Goal: Task Accomplishment & Management: Manage account settings

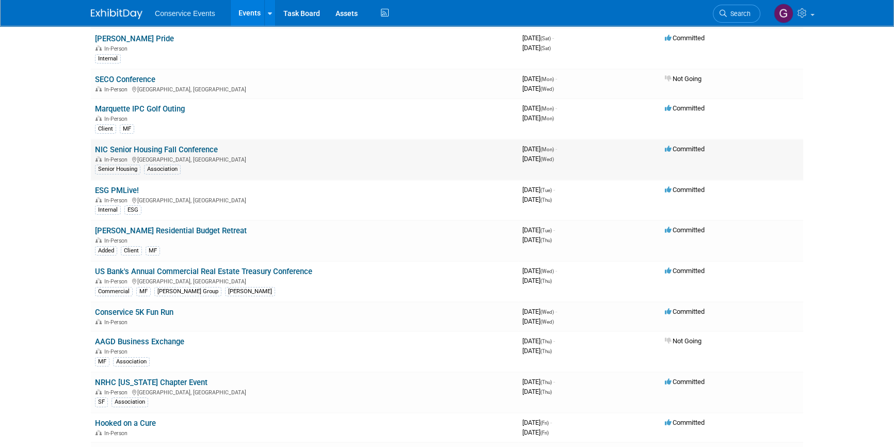
scroll to position [140, 0]
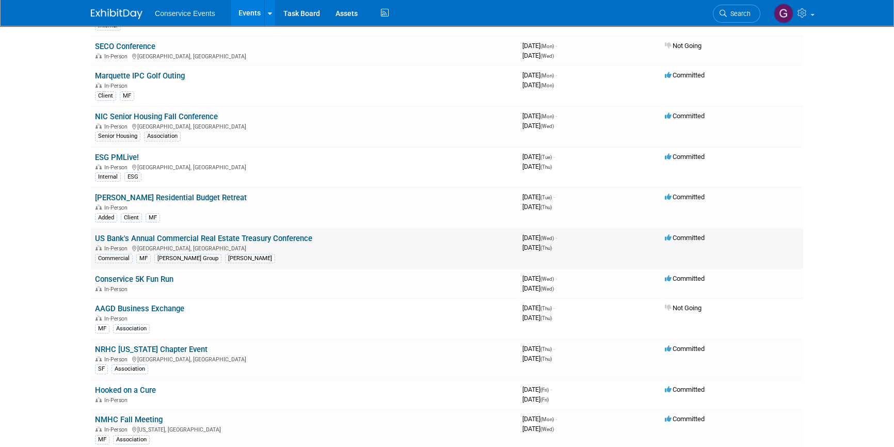
click at [216, 234] on link "US Bank's Annual Commercial Real Estate Treasury Conference" at bounding box center [203, 238] width 217 height 9
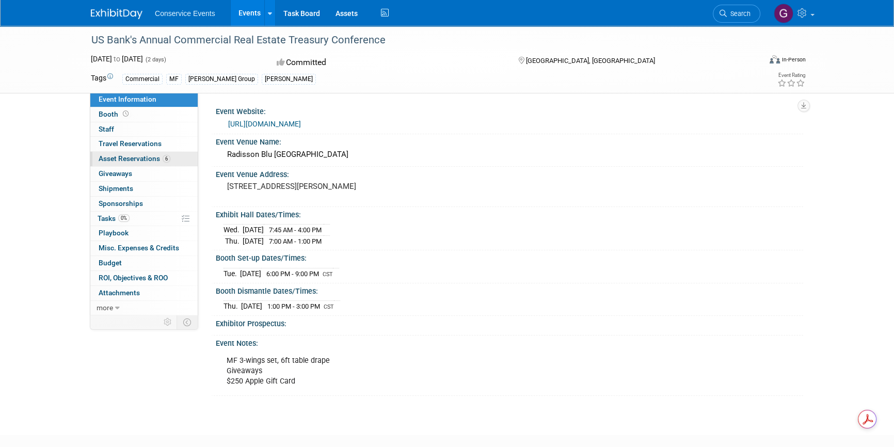
click at [135, 157] on span "Asset Reservations 6" at bounding box center [135, 158] width 72 height 8
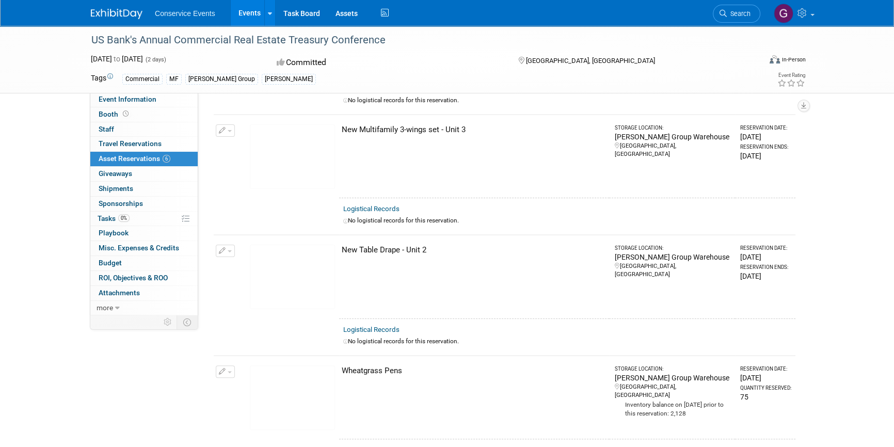
scroll to position [245, 0]
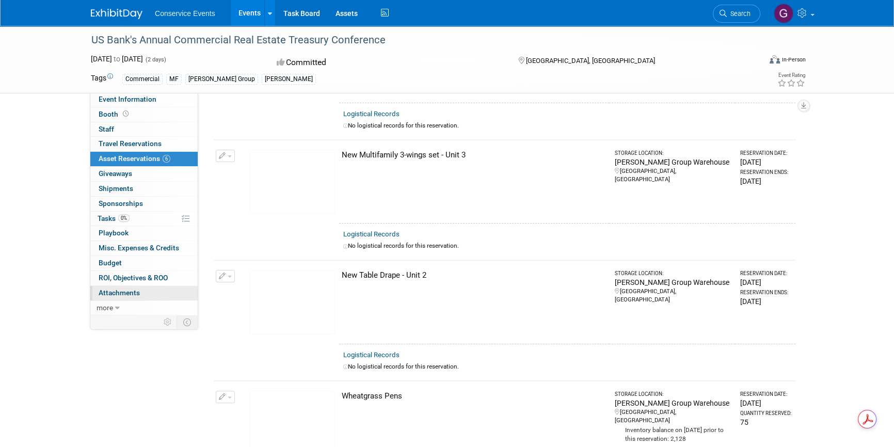
click at [133, 287] on link "0 Attachments 0" at bounding box center [143, 293] width 107 height 14
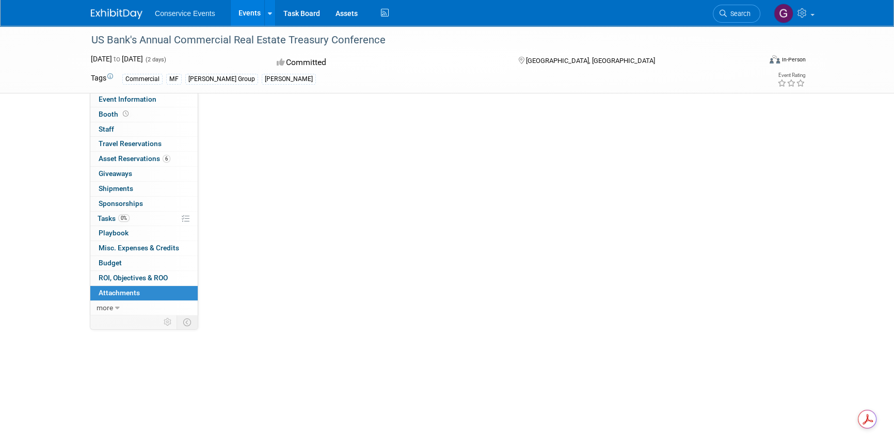
scroll to position [0, 0]
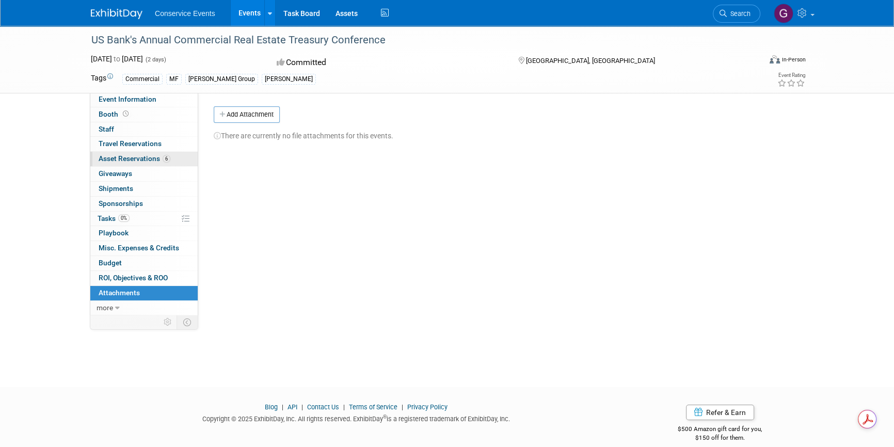
click at [130, 155] on span "Asset Reservations 6" at bounding box center [135, 158] width 72 height 8
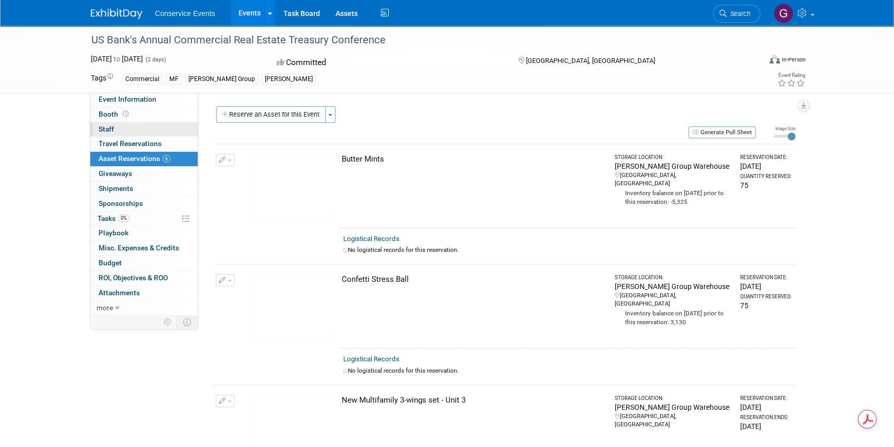
click at [110, 130] on span "Staff 0" at bounding box center [106, 129] width 15 height 8
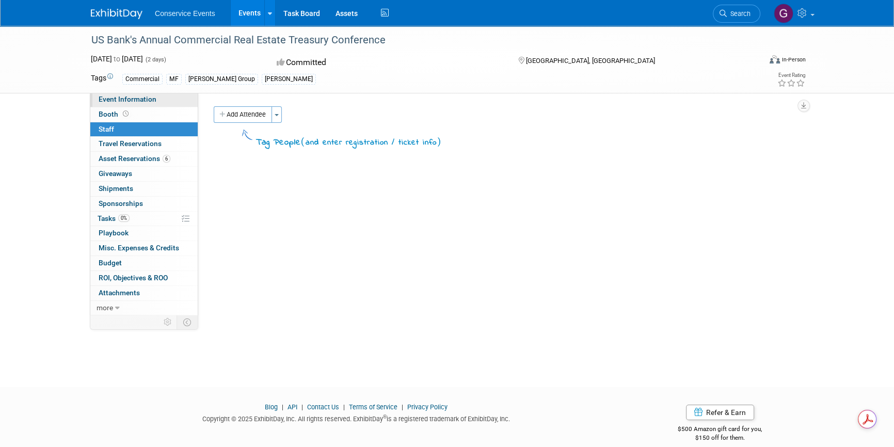
click at [126, 100] on span "Event Information" at bounding box center [128, 99] width 58 height 8
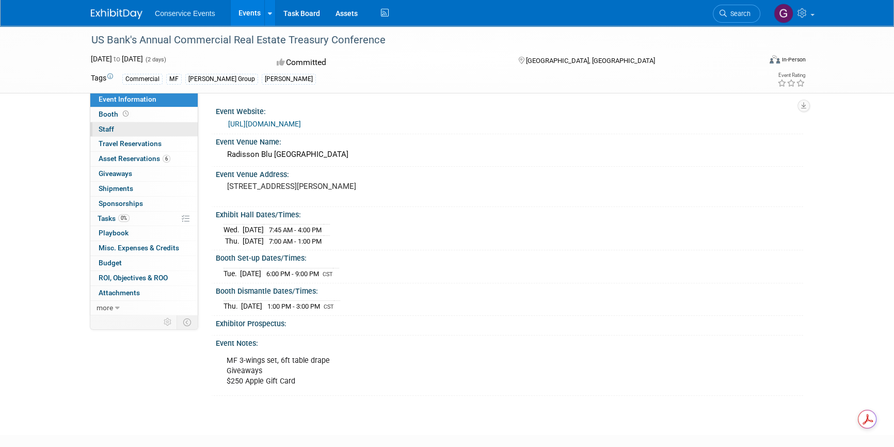
click at [108, 132] on span "Staff 0" at bounding box center [106, 129] width 15 height 8
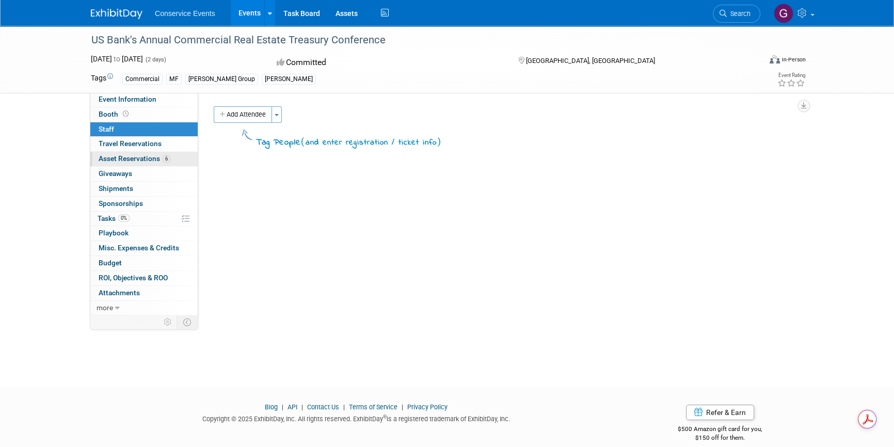
click at [118, 157] on span "Asset Reservations 6" at bounding box center [135, 158] width 72 height 8
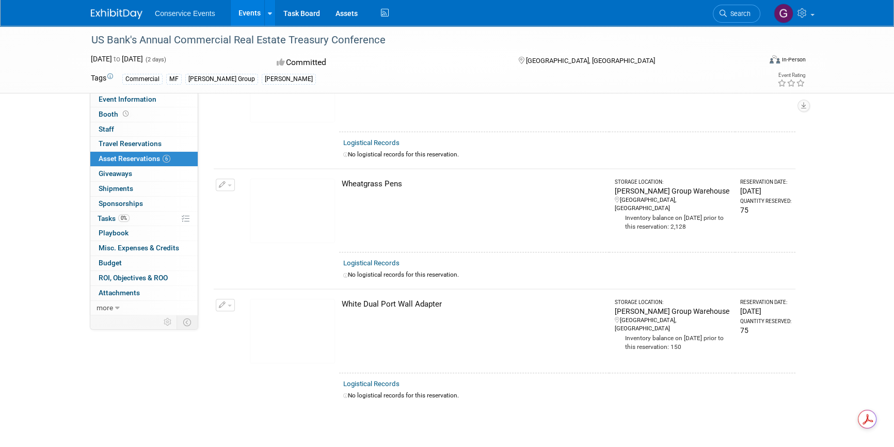
scroll to position [469, 0]
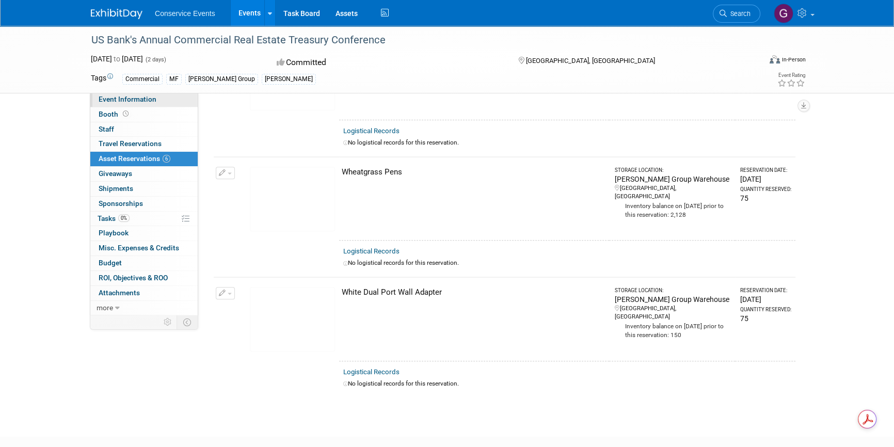
click at [125, 98] on span "Event Information" at bounding box center [128, 99] width 58 height 8
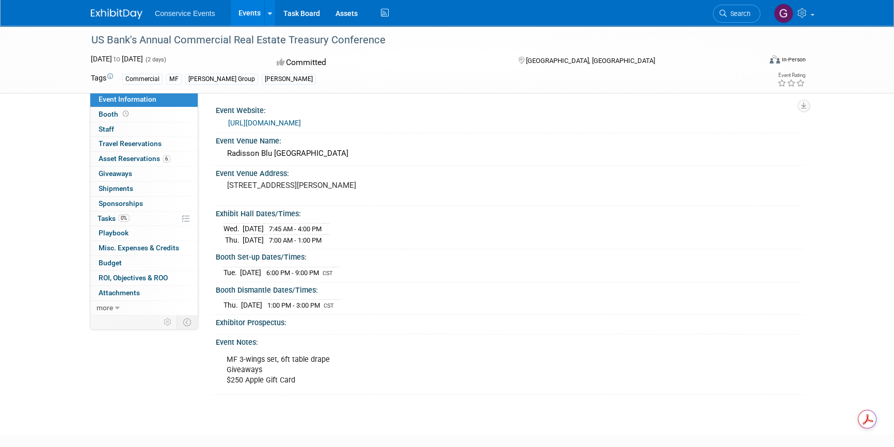
scroll to position [0, 0]
click at [121, 188] on span "Shipments 0" at bounding box center [116, 188] width 35 height 8
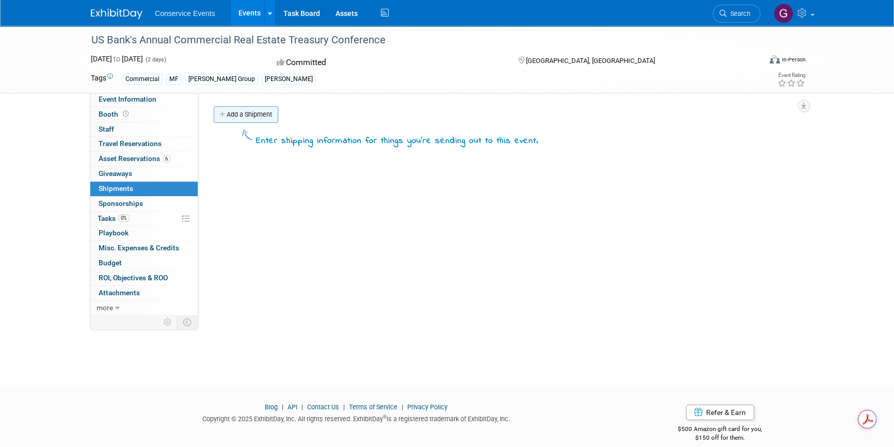
click at [254, 112] on link "Add a Shipment" at bounding box center [246, 114] width 65 height 17
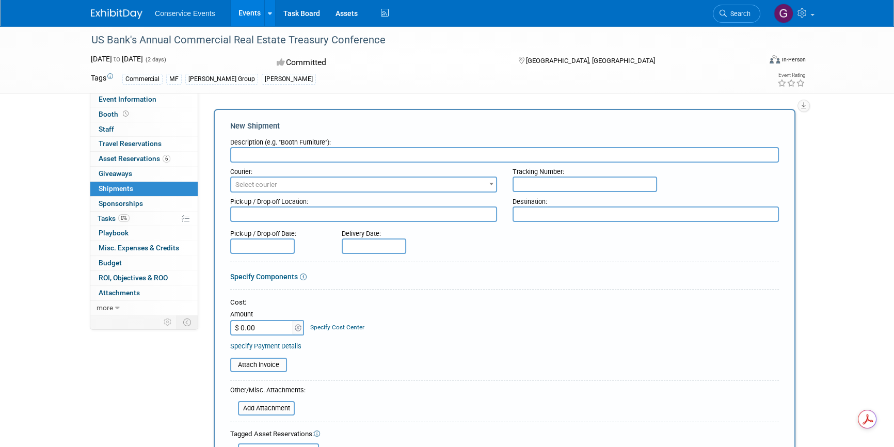
click at [261, 156] on input "text" at bounding box center [504, 154] width 549 height 15
type input "Ship to"
click at [282, 181] on span "Select courier" at bounding box center [363, 185] width 265 height 14
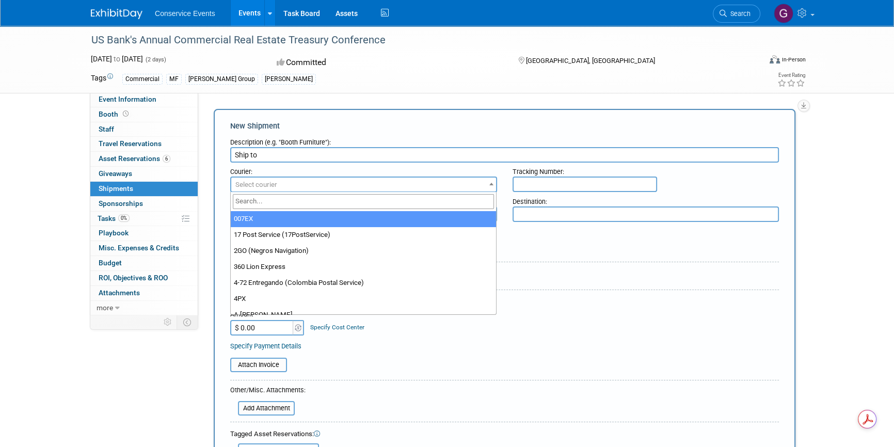
click at [281, 202] on input "search" at bounding box center [364, 201] width 262 height 15
type input "fed"
select select "206"
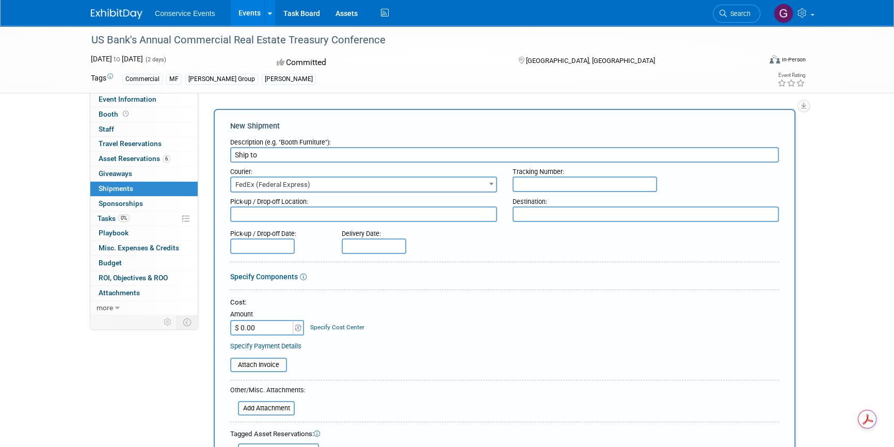
click at [535, 184] on input "text" at bounding box center [584, 183] width 144 height 15
paste input "884104133718"
type input "884104133718"
click at [329, 215] on textarea at bounding box center [363, 213] width 267 height 15
type textarea "Taylor CLE"
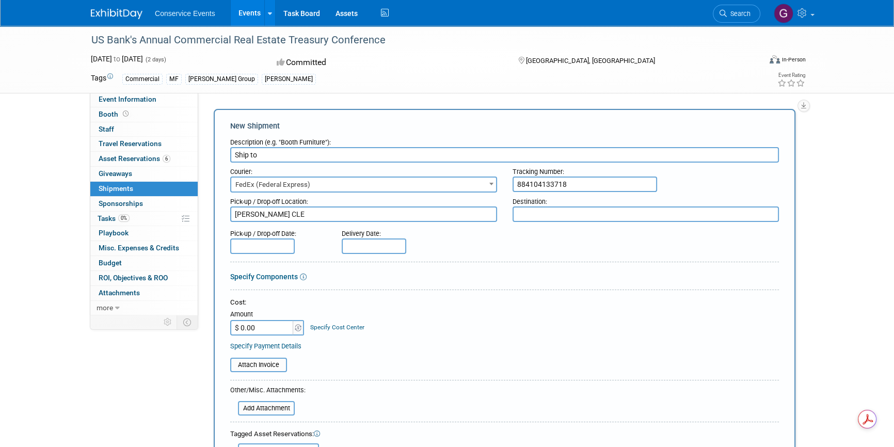
click at [523, 215] on textarea at bounding box center [645, 213] width 267 height 15
type textarea "[GEOGRAPHIC_DATA], [GEOGRAPHIC_DATA]"
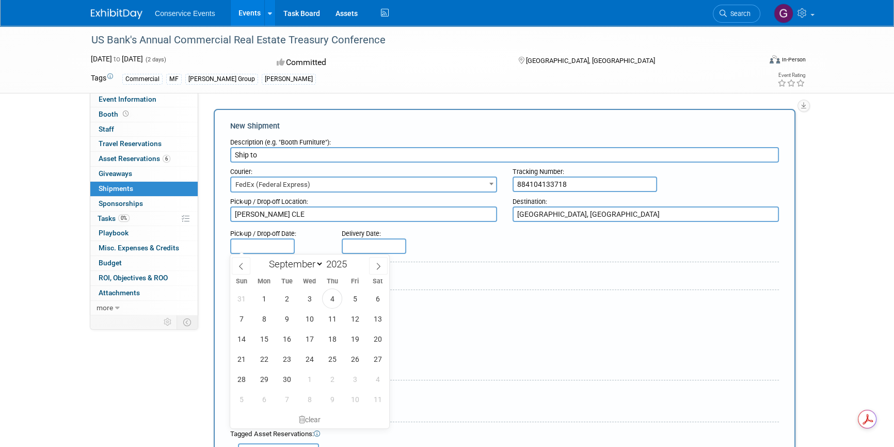
click at [242, 241] on input "text" at bounding box center [262, 245] width 65 height 15
click at [327, 294] on span "4" at bounding box center [332, 298] width 20 height 20
type input "Sep 4, 2025"
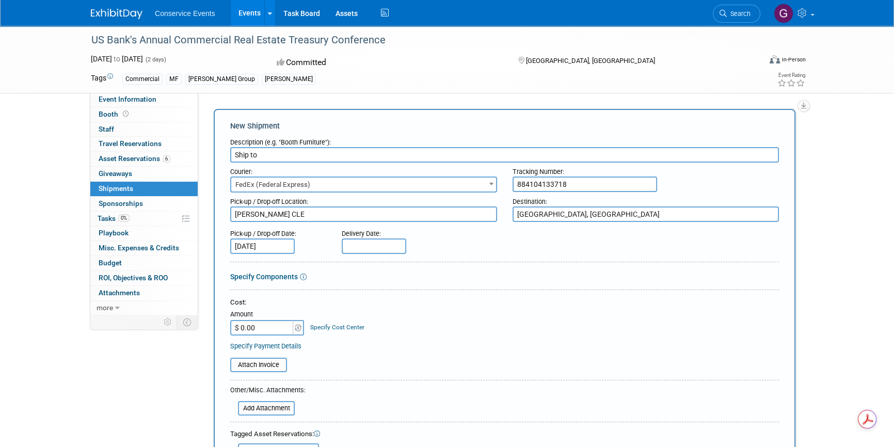
click at [363, 246] on input "text" at bounding box center [374, 245] width 65 height 15
click at [376, 318] on span "8" at bounding box center [375, 319] width 20 height 20
type input "Sep 8, 2025"
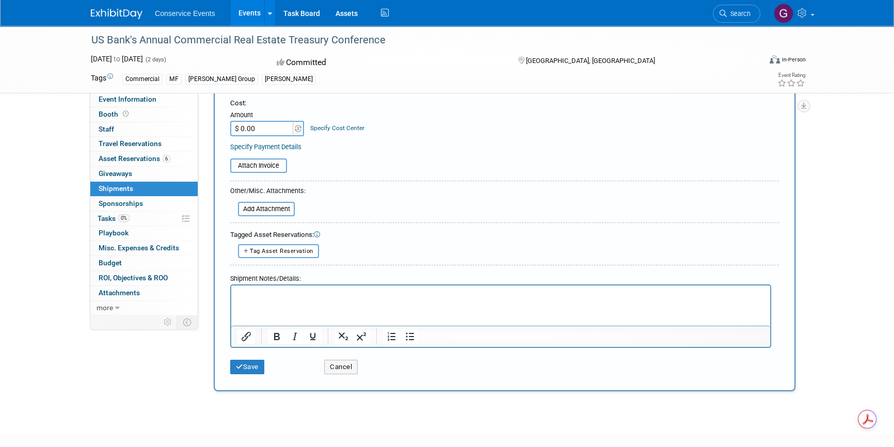
scroll to position [234, 0]
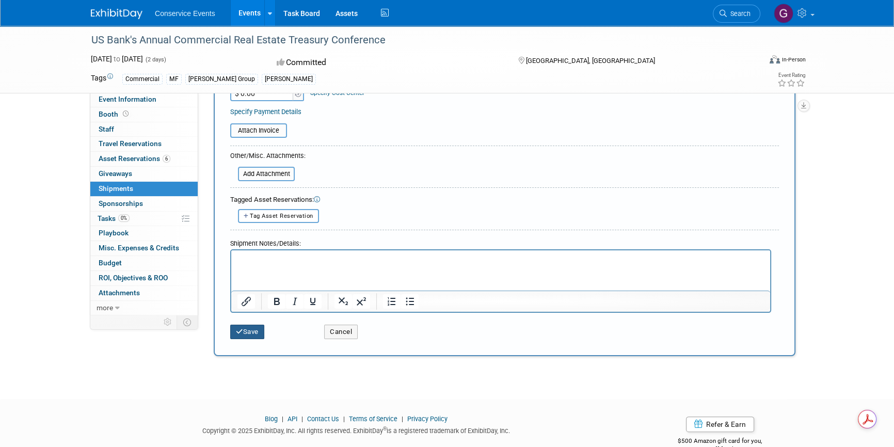
click at [241, 332] on icon "submit" at bounding box center [239, 331] width 7 height 7
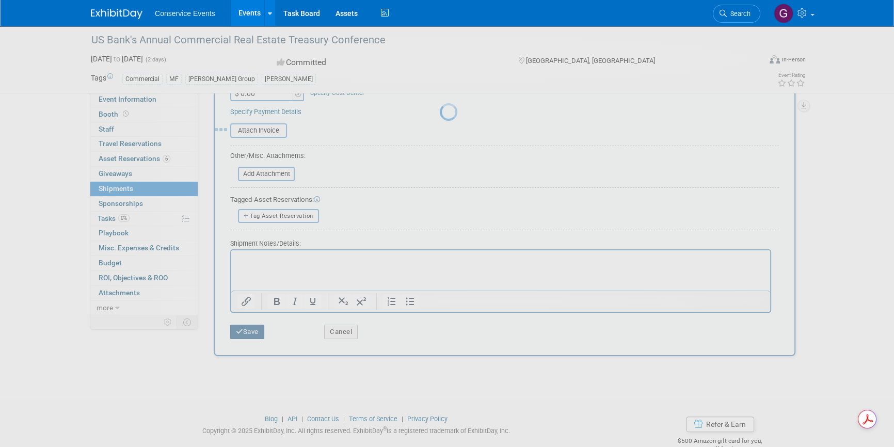
scroll to position [12, 0]
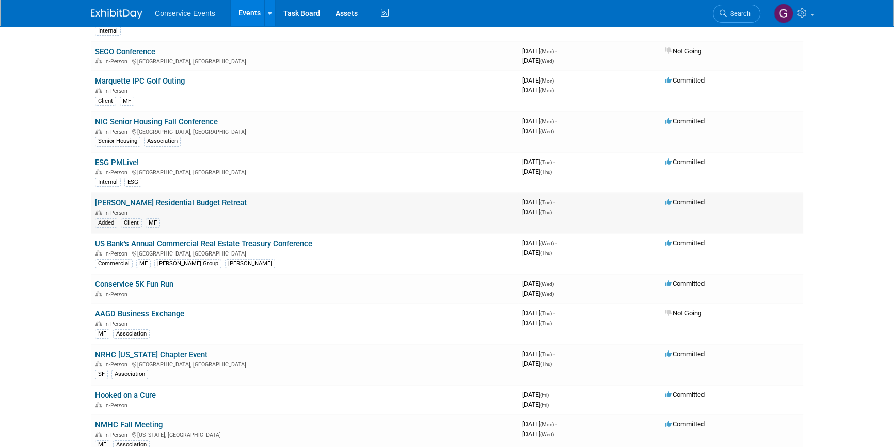
scroll to position [140, 0]
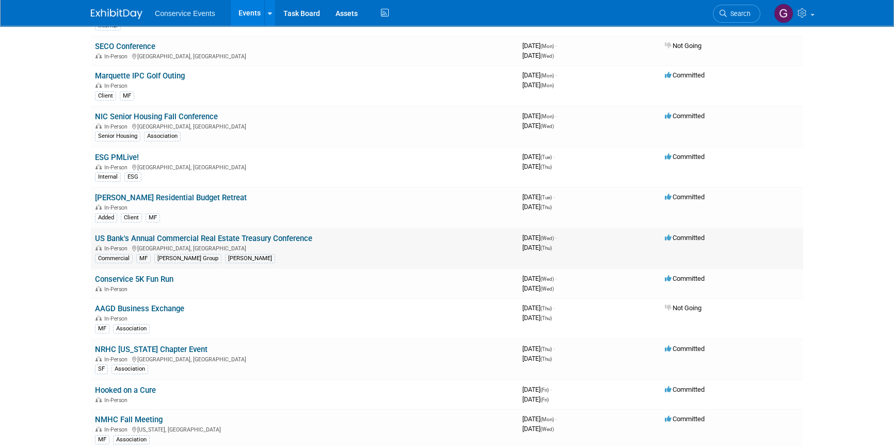
click at [162, 239] on link "US Bank's Annual Commercial Real Estate Treasury Conference" at bounding box center [203, 238] width 217 height 9
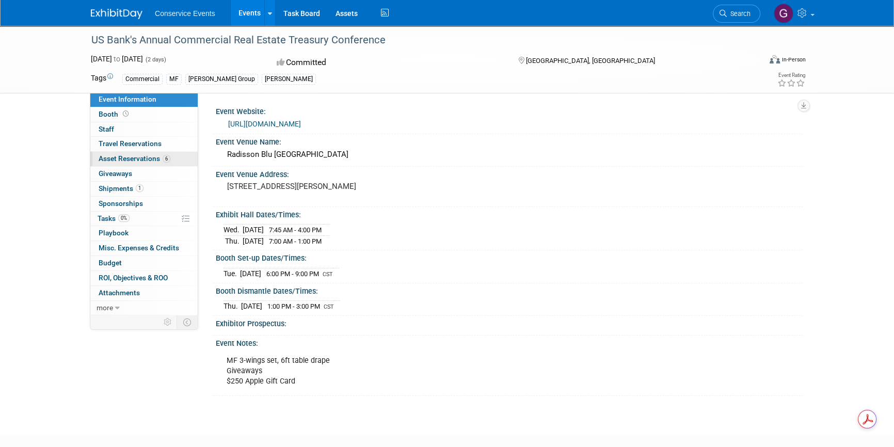
click at [119, 158] on span "Asset Reservations 6" at bounding box center [135, 158] width 72 height 8
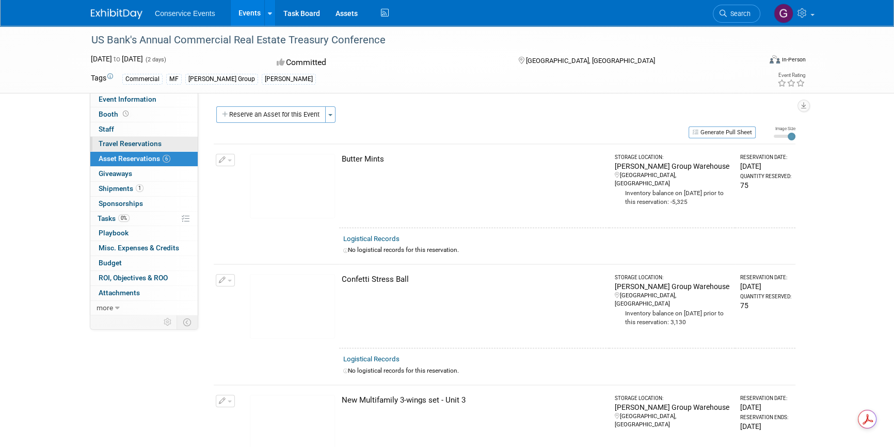
click at [108, 143] on span "Travel Reservations 0" at bounding box center [130, 143] width 63 height 8
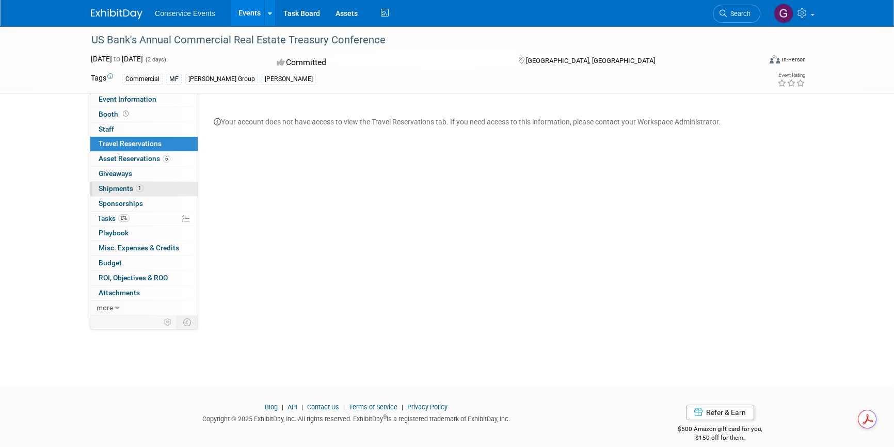
click at [115, 186] on span "Shipments 1" at bounding box center [121, 188] width 45 height 8
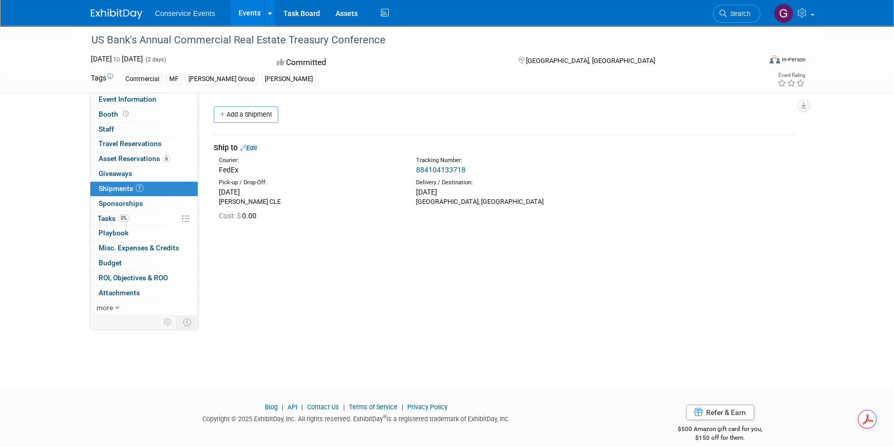
click at [257, 146] on link "Edit" at bounding box center [248, 148] width 17 height 8
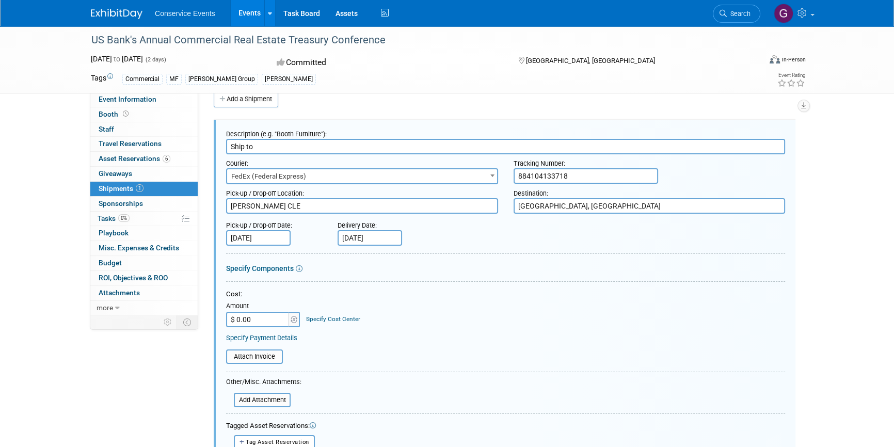
click at [592, 178] on input "884104133718" at bounding box center [585, 175] width 144 height 15
drag, startPoint x: 624, startPoint y: 175, endPoint x: 574, endPoint y: 173, distance: 50.6
click at [574, 173] on input "884104133718 / 884104133729" at bounding box center [585, 175] width 144 height 15
type input "884104133718 / 884104133729"
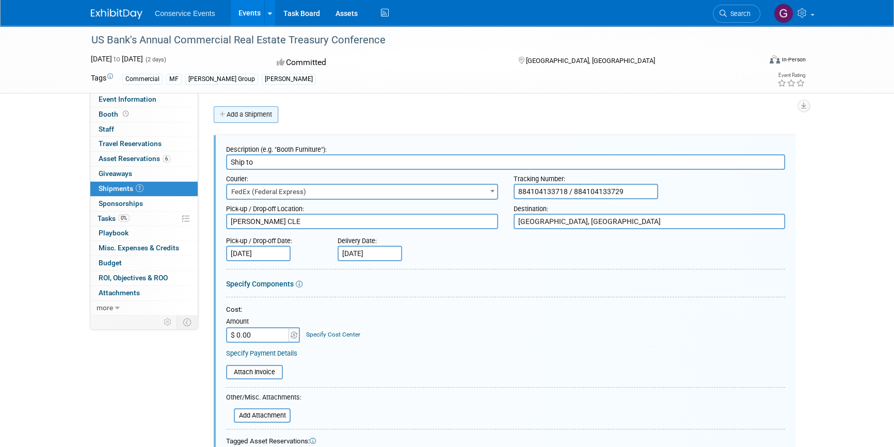
click at [252, 115] on link "Add a Shipment" at bounding box center [246, 114] width 65 height 17
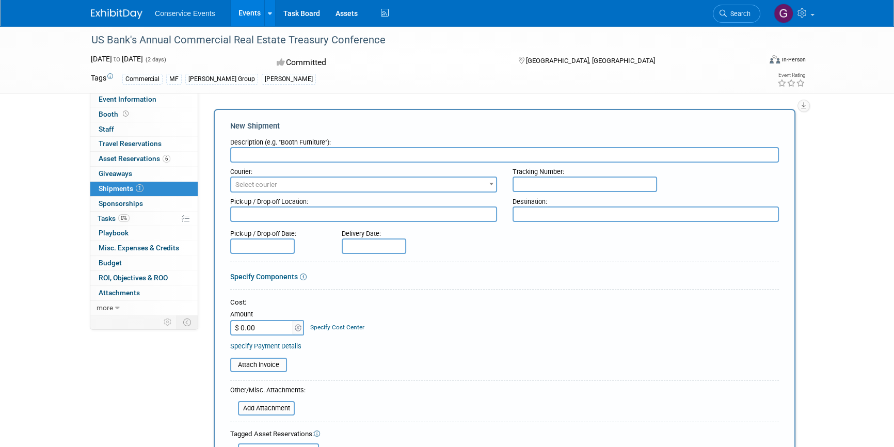
click at [259, 150] on input "text" at bounding box center [504, 154] width 549 height 15
type input "Return all properties"
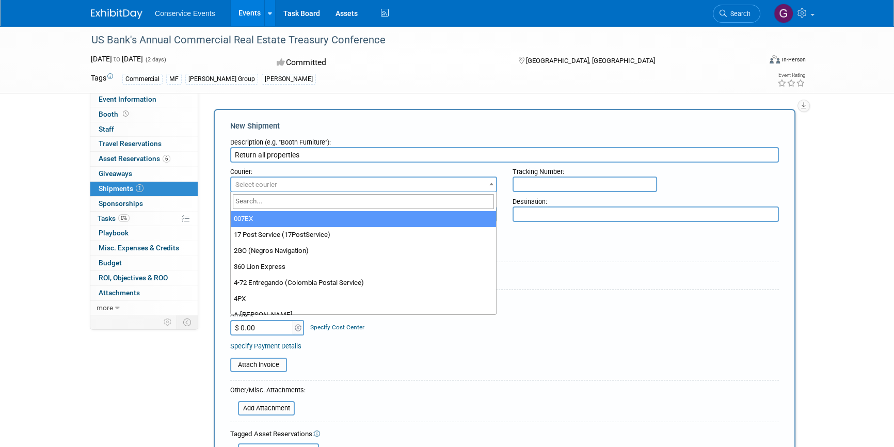
click at [271, 182] on span "Select courier" at bounding box center [256, 185] width 42 height 8
click at [272, 199] on input "search" at bounding box center [364, 201] width 262 height 15
type input "fed"
select select "206"
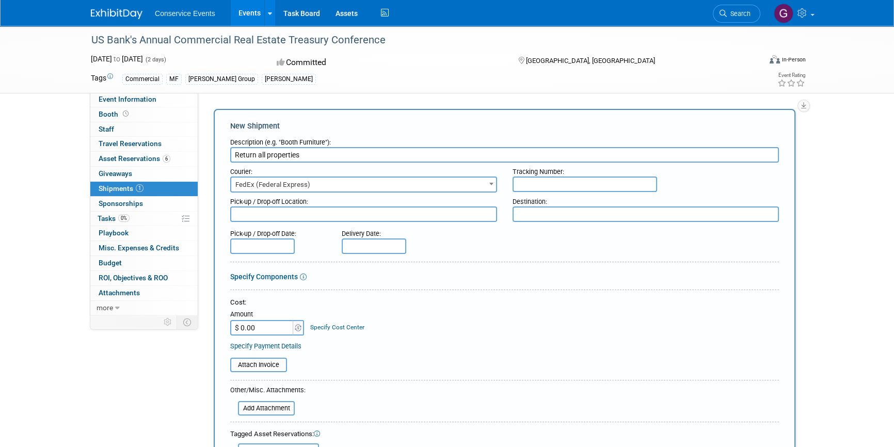
click at [542, 182] on input "text" at bounding box center [584, 183] width 144 height 15
click at [533, 186] on input "text" at bounding box center [584, 183] width 144 height 15
click at [567, 181] on input "817927026579 817927026580" at bounding box center [584, 183] width 144 height 15
type input "817927026579 / 817927026580"
click at [535, 212] on textarea at bounding box center [645, 213] width 267 height 15
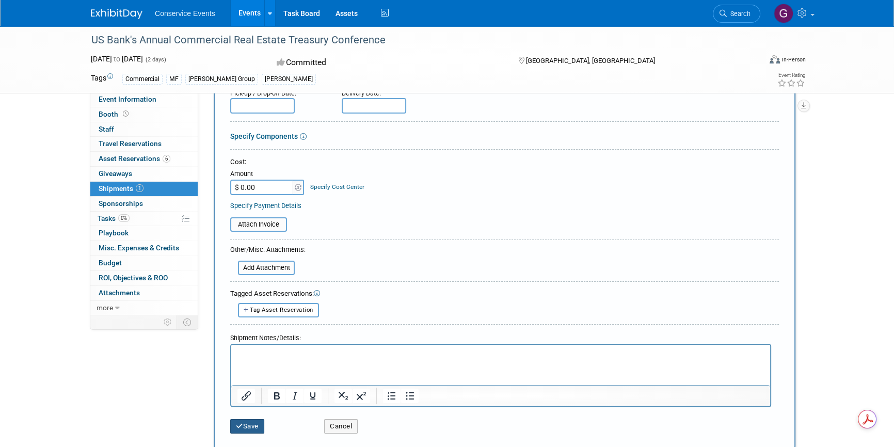
type textarea "Taylor CLE"
click at [248, 424] on button "Save" at bounding box center [247, 426] width 34 height 14
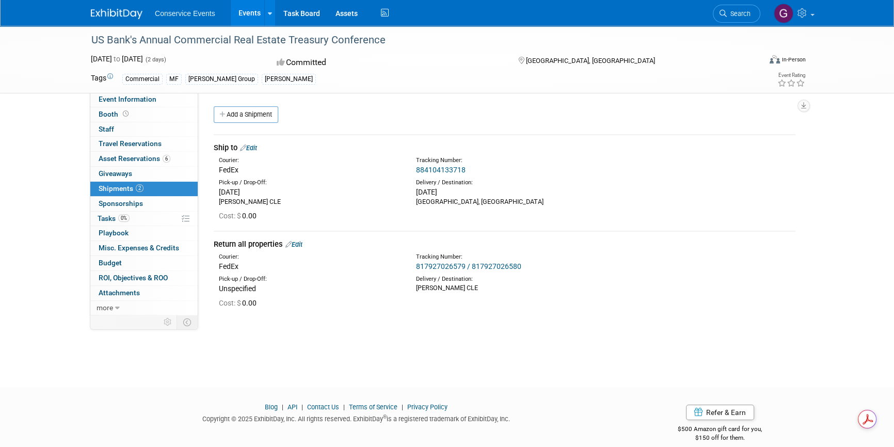
click at [254, 149] on link "Edit" at bounding box center [248, 148] width 17 height 8
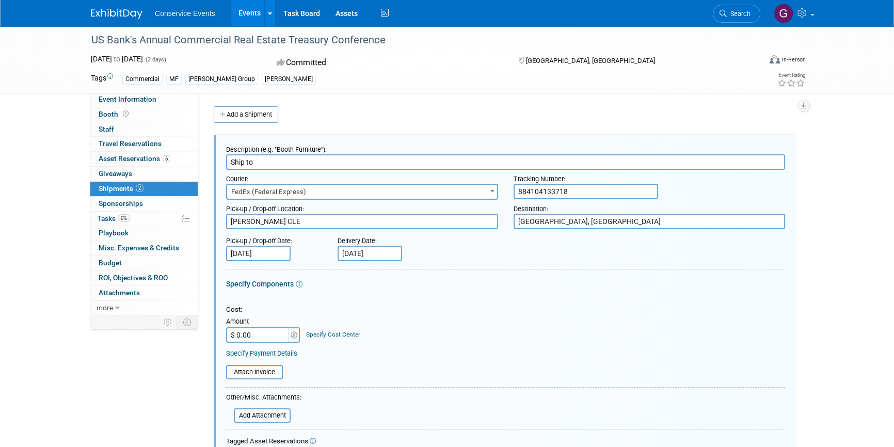
click at [568, 188] on input "884104133718" at bounding box center [585, 191] width 144 height 15
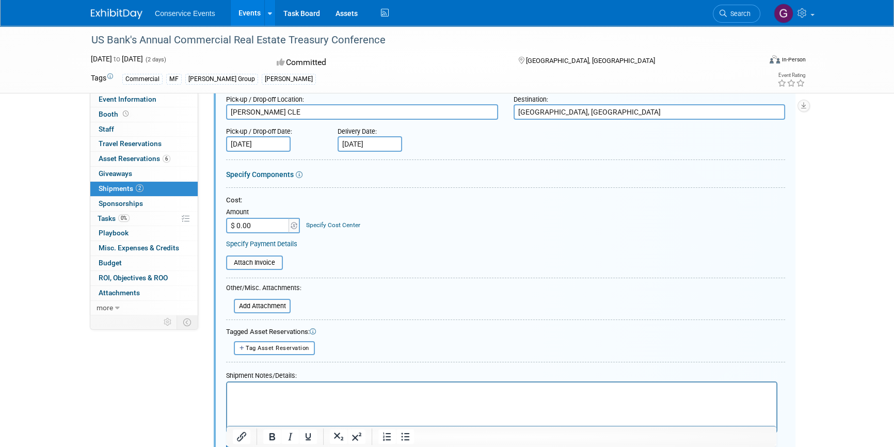
scroll to position [328, 0]
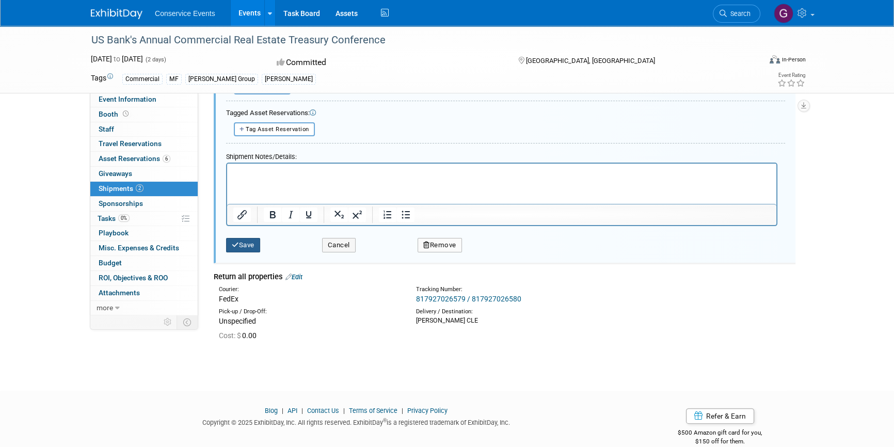
type input "884104133718 / 884104133729"
click at [240, 242] on button "Save" at bounding box center [243, 245] width 34 height 14
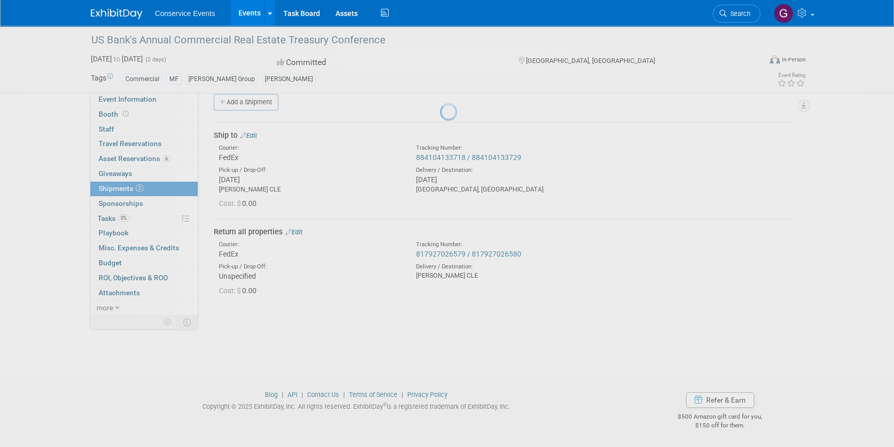
scroll to position [12, 0]
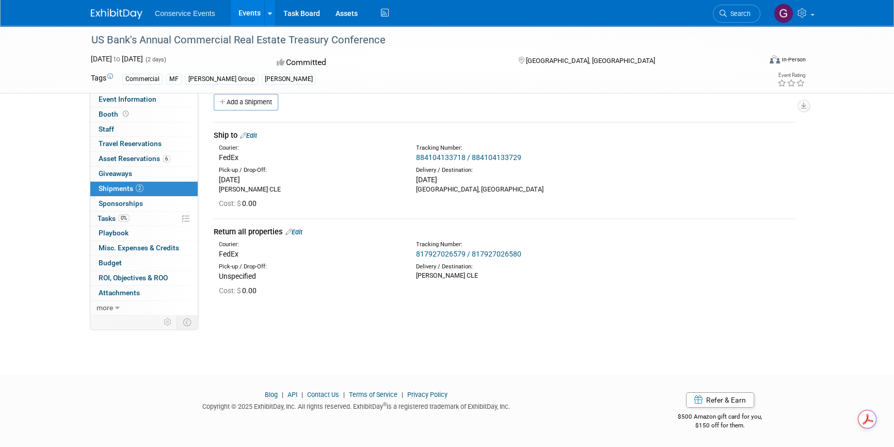
click at [244, 11] on link "Events" at bounding box center [250, 13] width 38 height 26
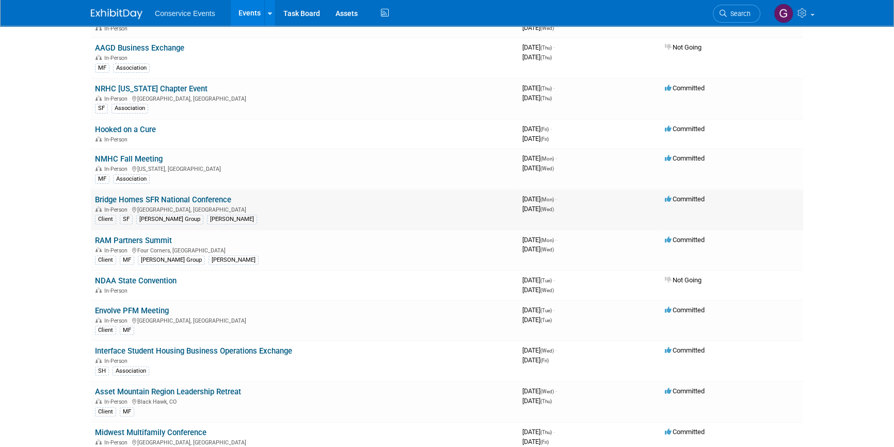
scroll to position [422, 0]
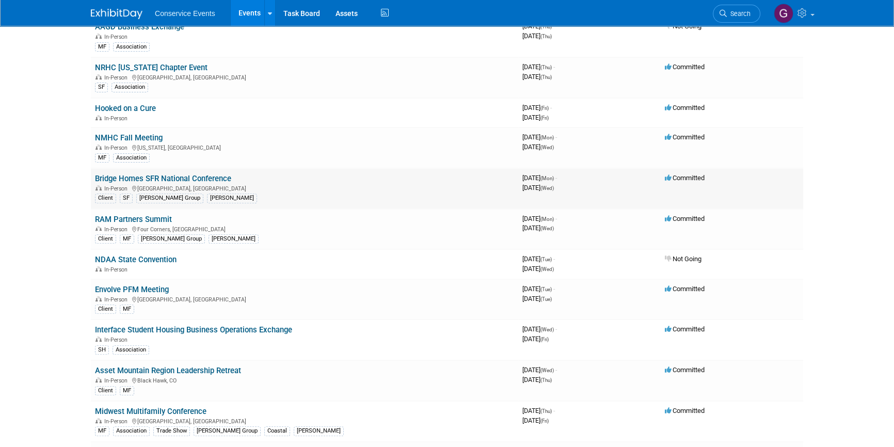
click at [175, 175] on link "Bridge Homes SFR National Conference" at bounding box center [163, 178] width 136 height 9
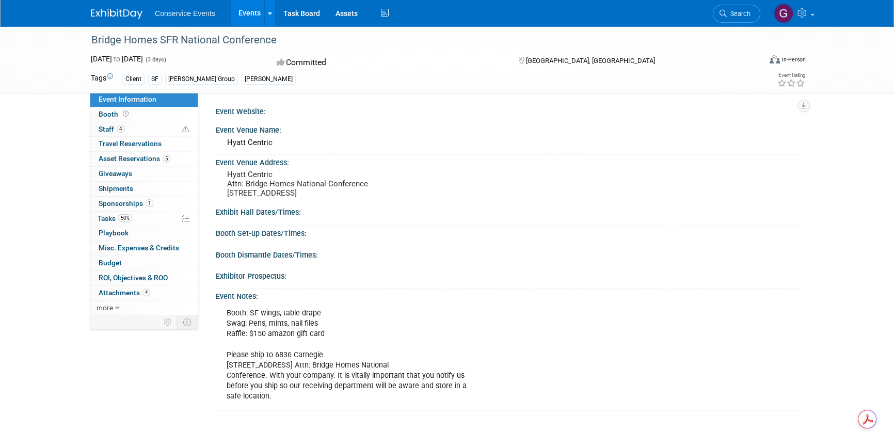
drag, startPoint x: 564, startPoint y: 165, endPoint x: 557, endPoint y: 165, distance: 6.7
click at [564, 165] on div "Event Venue Address:" at bounding box center [509, 161] width 587 height 13
click at [107, 127] on span "Staff 4" at bounding box center [112, 129] width 26 height 8
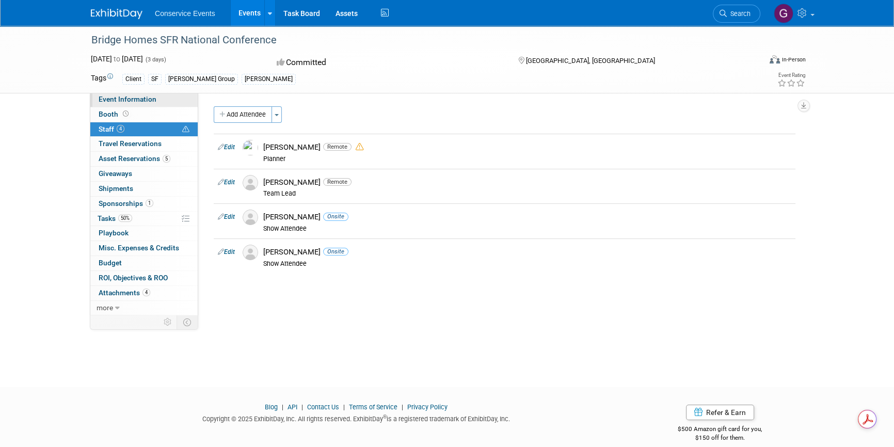
click at [107, 95] on span "Event Information" at bounding box center [128, 99] width 58 height 8
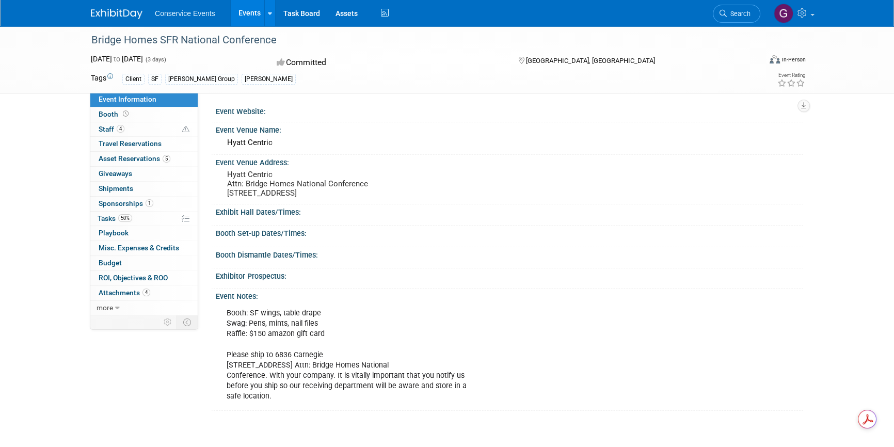
drag, startPoint x: 274, startPoint y: 142, endPoint x: 227, endPoint y: 141, distance: 46.5
click at [227, 141] on div "Hyatt Centric" at bounding box center [509, 143] width 572 height 16
copy div "Hyatt Centric"
